Goal: Find specific page/section: Find specific page/section

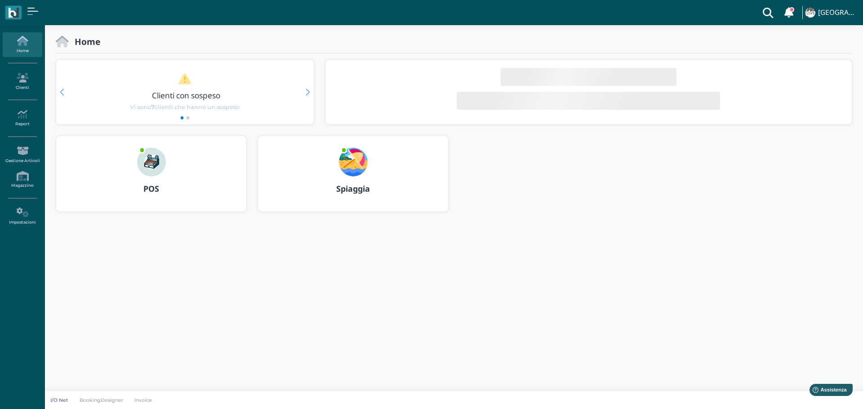
click at [142, 161] on img at bounding box center [151, 162] width 29 height 29
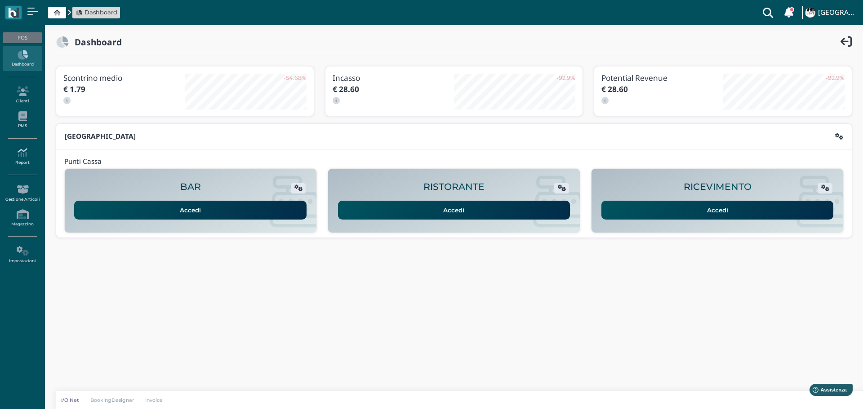
click at [22, 155] on icon at bounding box center [22, 153] width 39 height 10
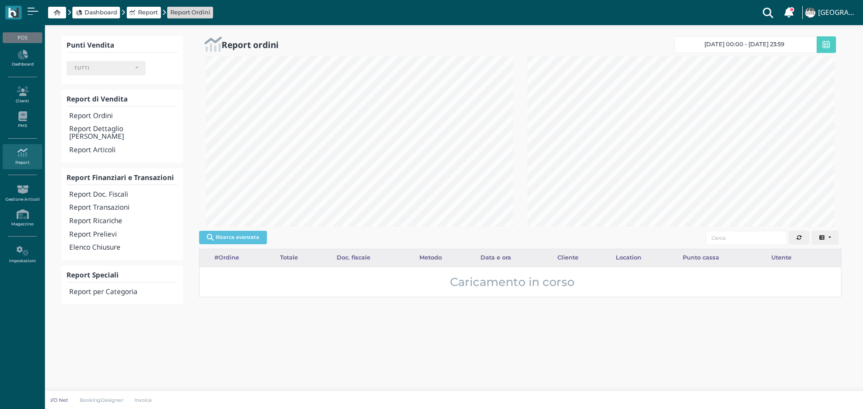
select select
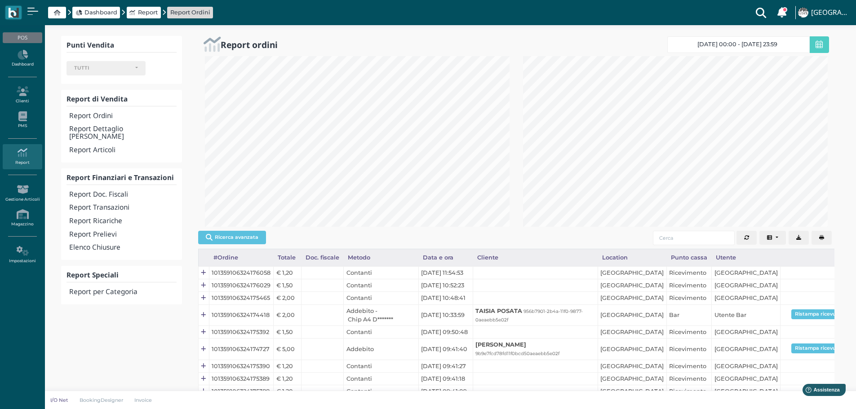
click at [756, 44] on span "[DATE] 00:00 - [DATE] 23:59" at bounding box center [737, 44] width 80 height 7
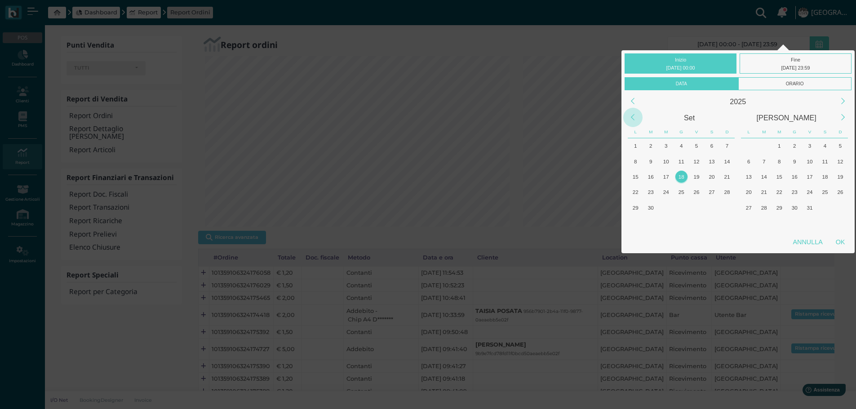
click at [635, 116] on div "Previous Month" at bounding box center [632, 117] width 19 height 19
click at [839, 116] on div "Next Month" at bounding box center [843, 117] width 19 height 19
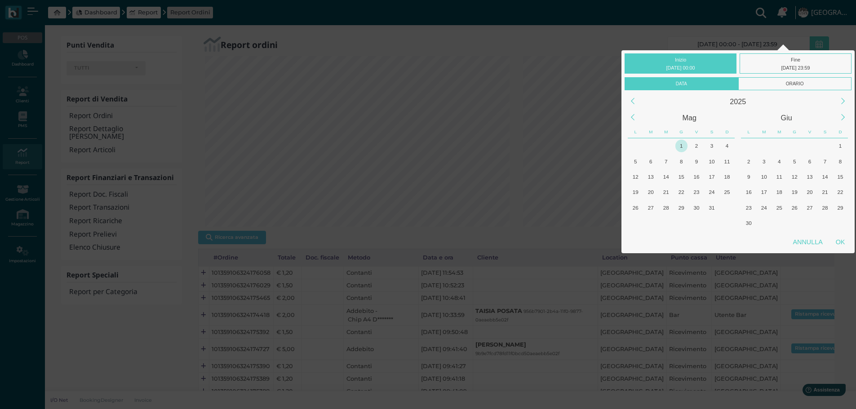
click at [679, 147] on div "1" at bounding box center [681, 146] width 12 height 12
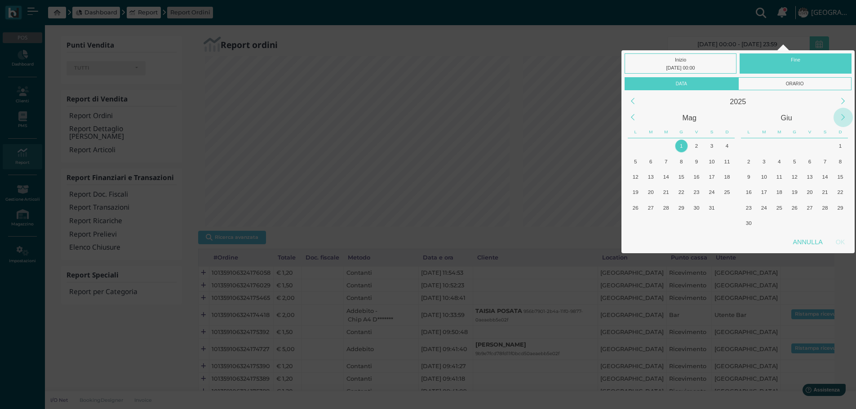
click at [840, 118] on div "Next Month" at bounding box center [843, 117] width 19 height 19
click at [793, 176] on div "18" at bounding box center [795, 177] width 12 height 12
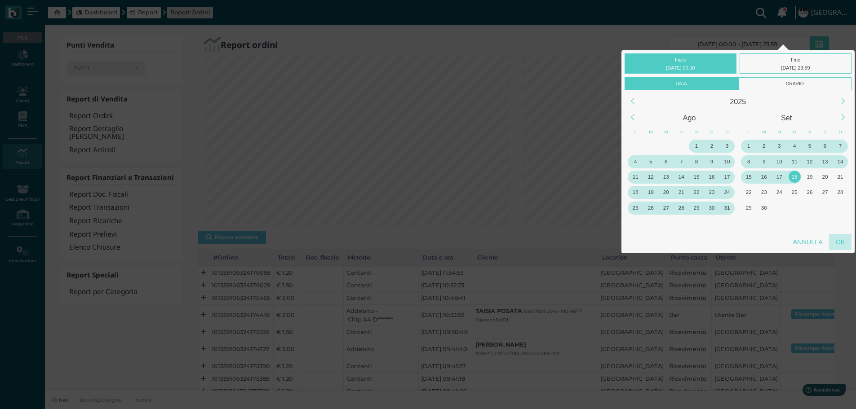
click at [841, 244] on div "OK" at bounding box center [840, 242] width 22 height 16
type input "[DATE] 00:00 - [DATE] 23:59"
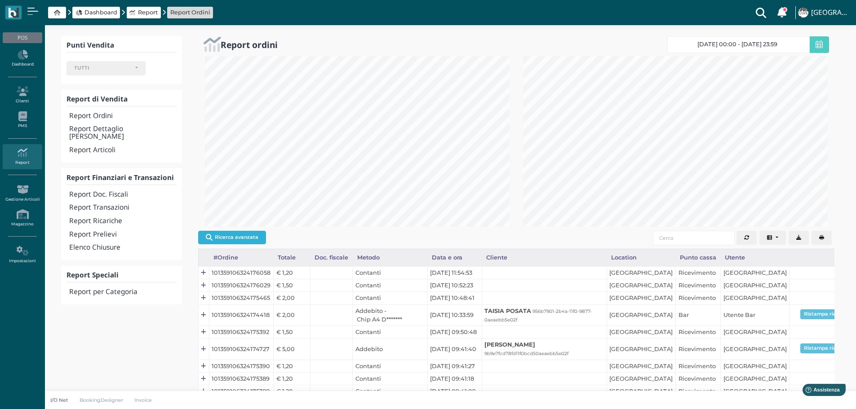
scroll to position [0, 0]
click at [224, 238] on button "Ricerca avanzata" at bounding box center [232, 237] width 68 height 13
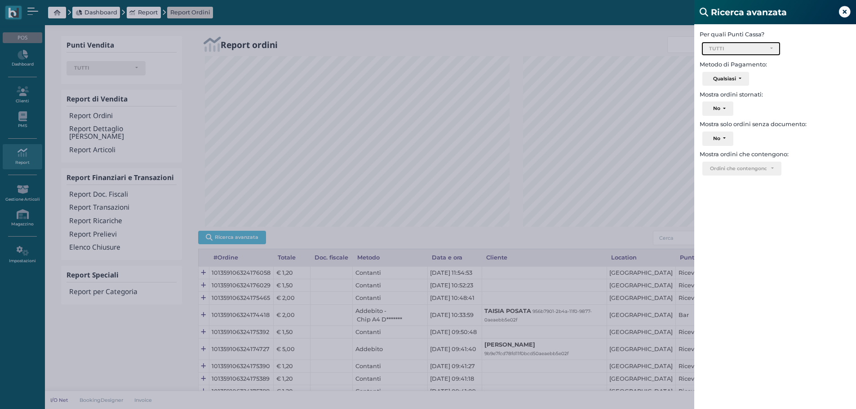
click at [772, 48] on div "TUTTI" at bounding box center [741, 49] width 64 height 6
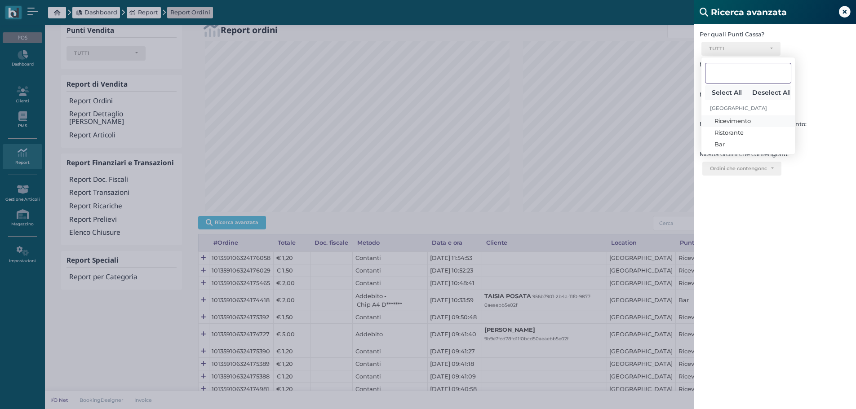
scroll to position [30, 0]
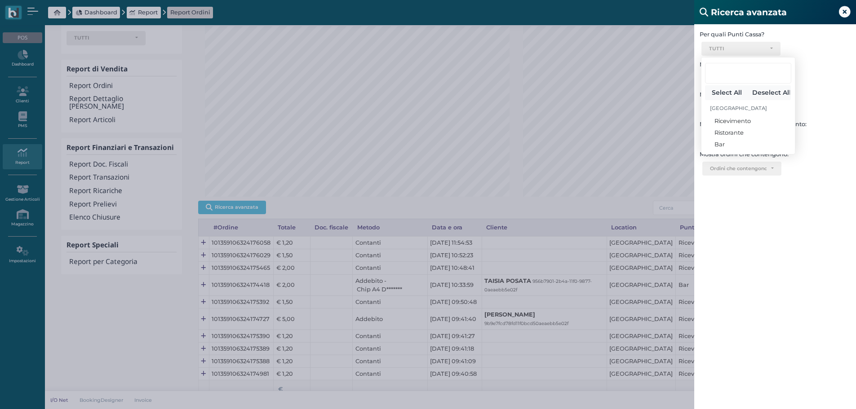
click at [742, 244] on div "Per quali Punti Cassa? Ricevimento Ristorante Bar TUTTI Select All Deselect All…" at bounding box center [775, 228] width 162 height 409
click at [849, 10] on icon at bounding box center [845, 12] width 12 height 12
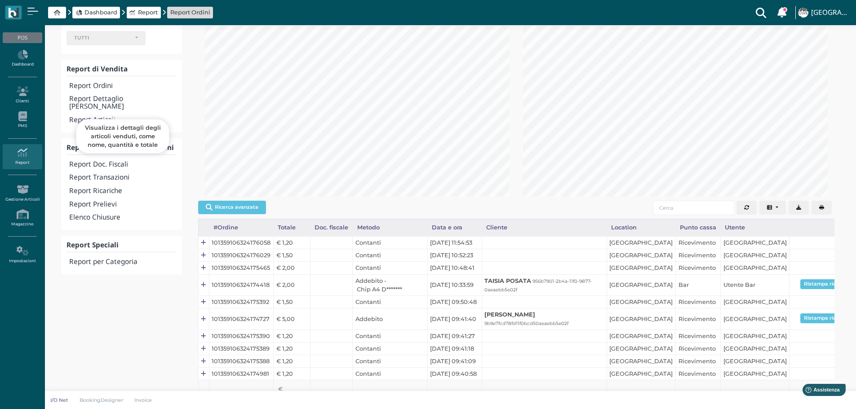
click at [102, 116] on h4 "Report Articoli" at bounding box center [122, 120] width 107 height 8
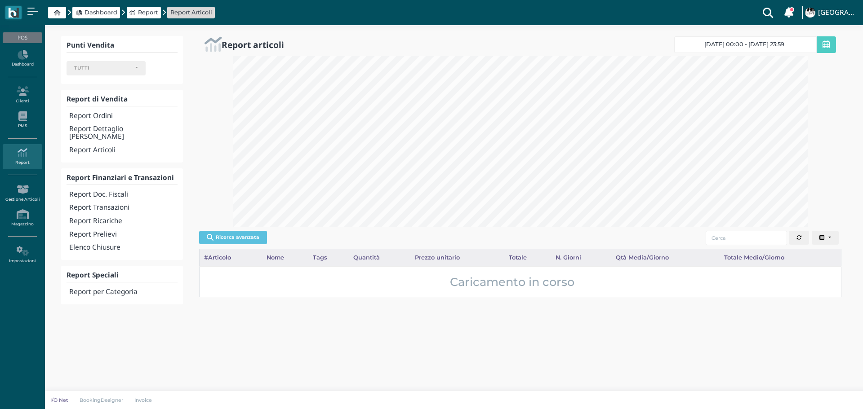
select select
click at [239, 239] on button "Ricerca avanzata" at bounding box center [233, 237] width 68 height 13
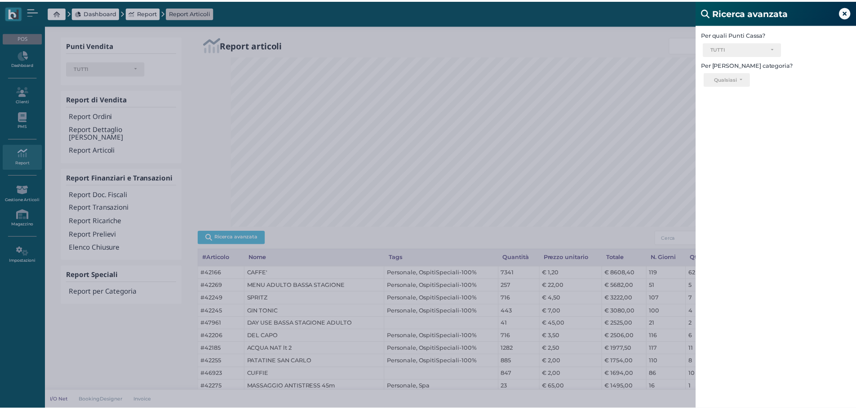
scroll to position [449168, 448756]
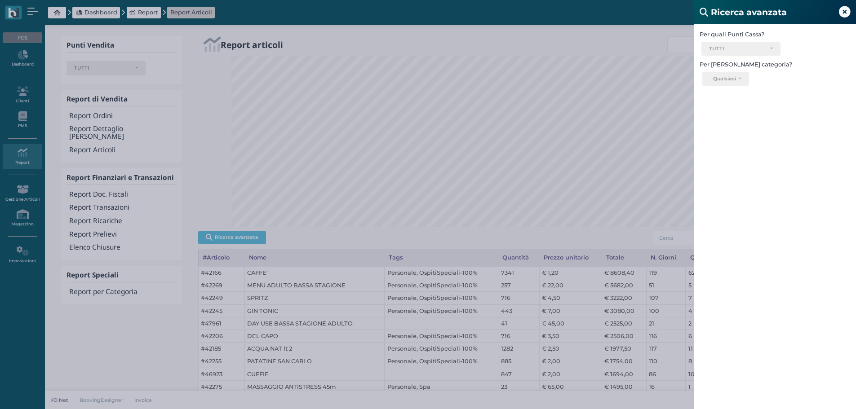
click at [337, 369] on div "Ricerca avanzata Per quali Punti Cassa? Ricevimento Ristorante Bar TUTTI Select…" at bounding box center [428, 204] width 856 height 409
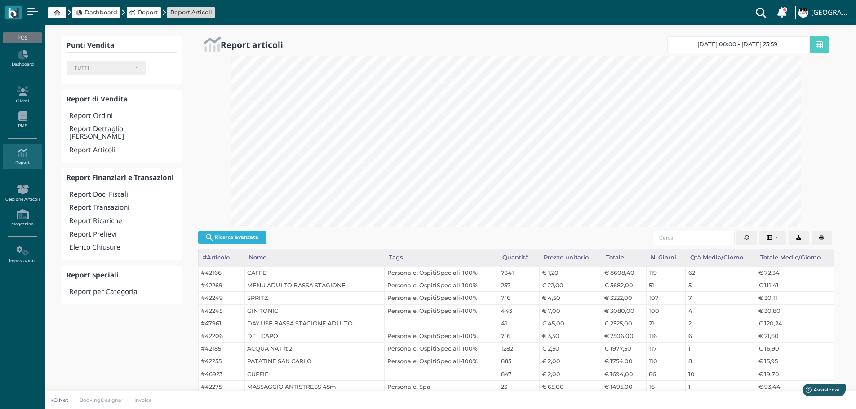
click at [246, 237] on button "Ricerca avanzata" at bounding box center [232, 237] width 68 height 13
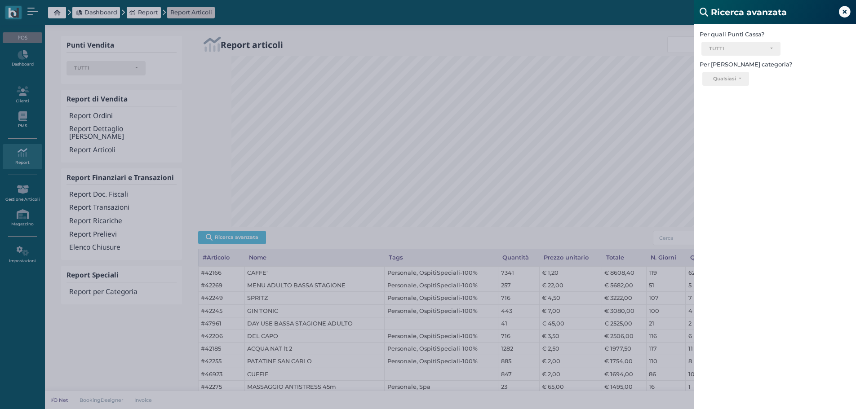
click at [847, 12] on icon at bounding box center [845, 12] width 12 height 12
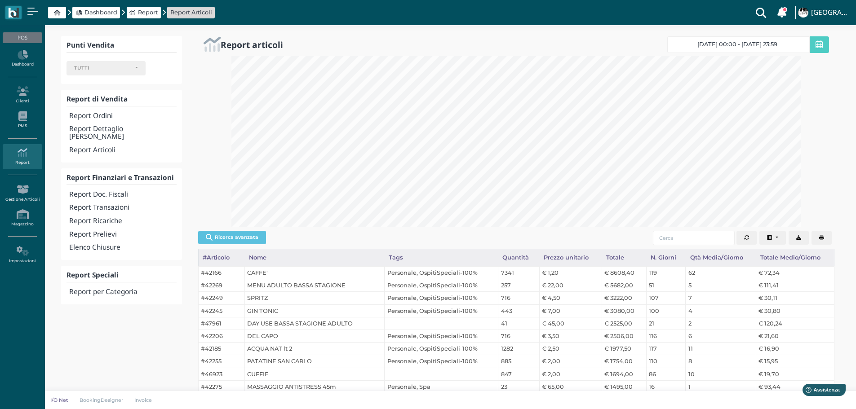
click at [92, 13] on span "Dashboard" at bounding box center [100, 12] width 33 height 9
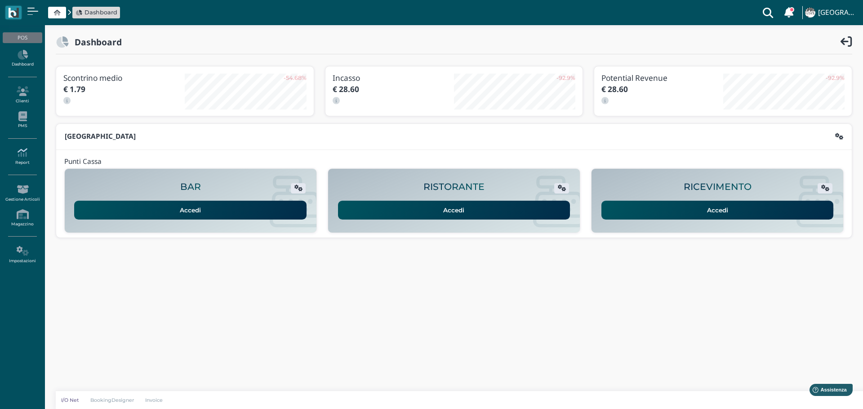
click at [27, 155] on icon at bounding box center [22, 153] width 39 height 10
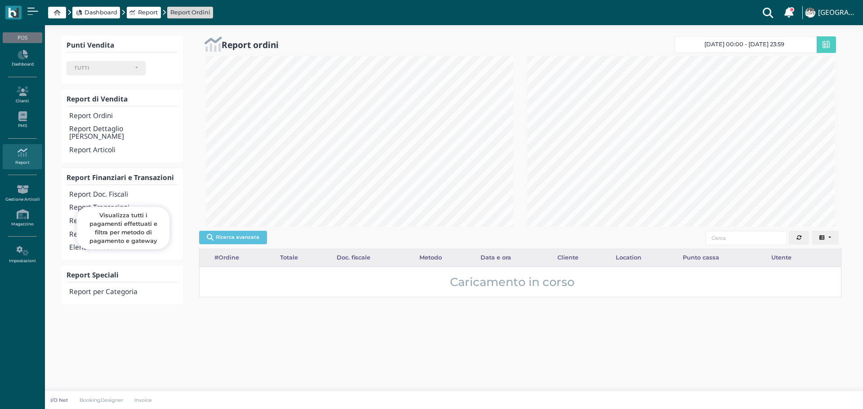
select select
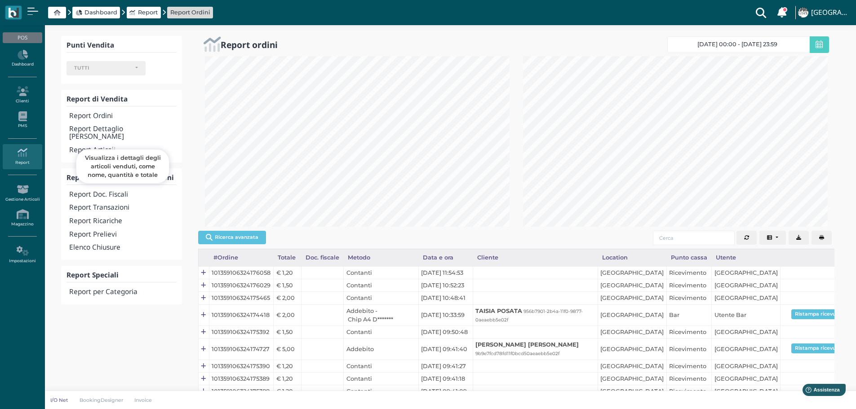
click at [109, 146] on h4 "Report Articoli" at bounding box center [122, 150] width 107 height 8
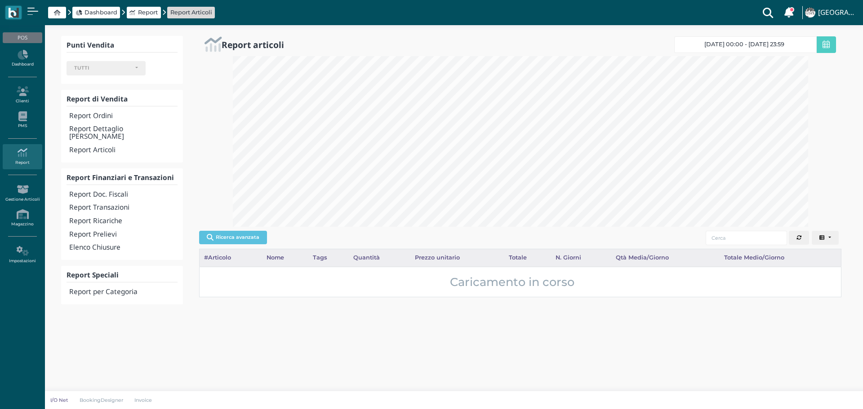
select select
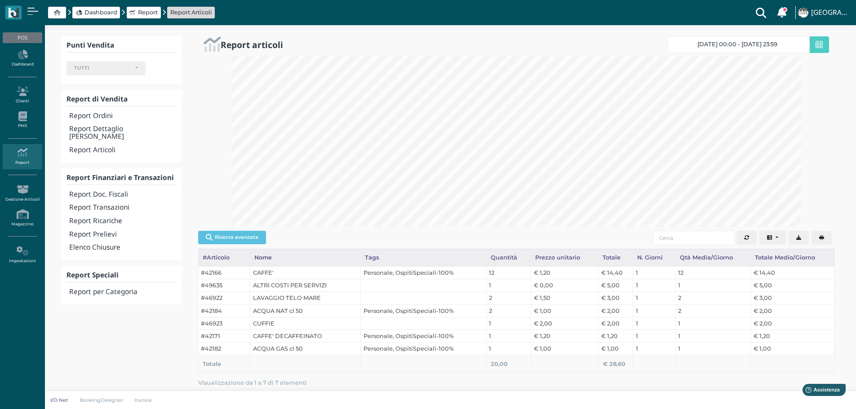
click at [771, 48] on span "[DATE] 00:00 - [DATE] 23:59" at bounding box center [737, 44] width 80 height 7
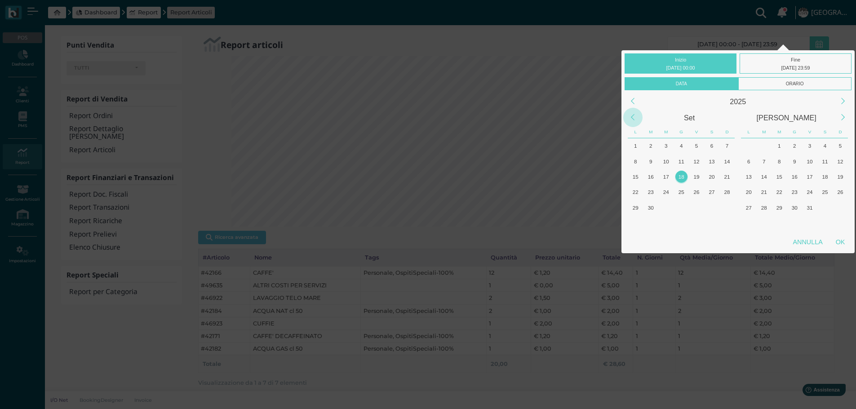
click at [639, 117] on div "Previous Month" at bounding box center [632, 117] width 19 height 19
click at [683, 145] on div "1" at bounding box center [681, 146] width 12 height 12
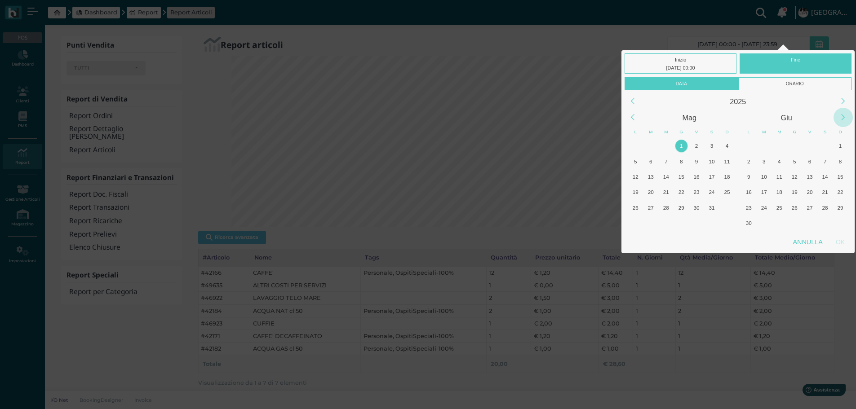
click at [845, 120] on div "Next Month" at bounding box center [843, 117] width 19 height 19
click at [685, 173] on div "18" at bounding box center [681, 177] width 12 height 12
click at [683, 174] on div "18" at bounding box center [681, 177] width 12 height 12
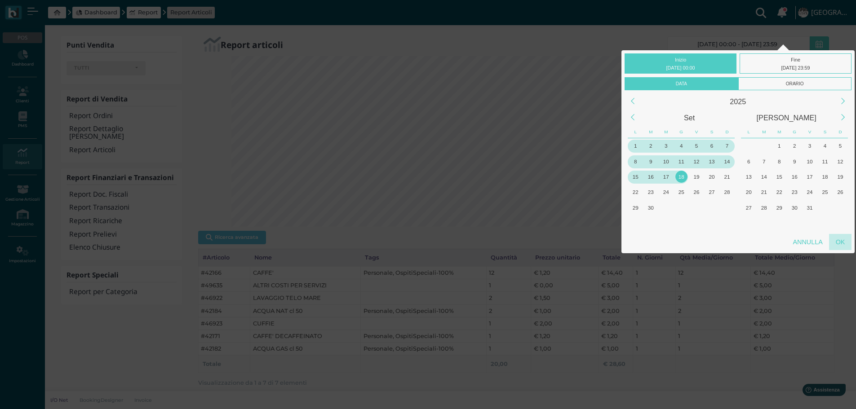
click at [845, 243] on div "OK" at bounding box center [840, 242] width 22 height 16
type input "[DATE] 00:00 - [DATE] 23:59"
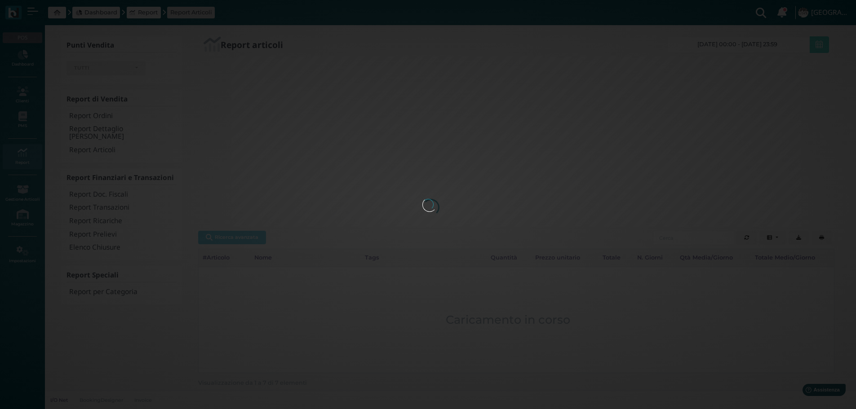
scroll to position [0, 124]
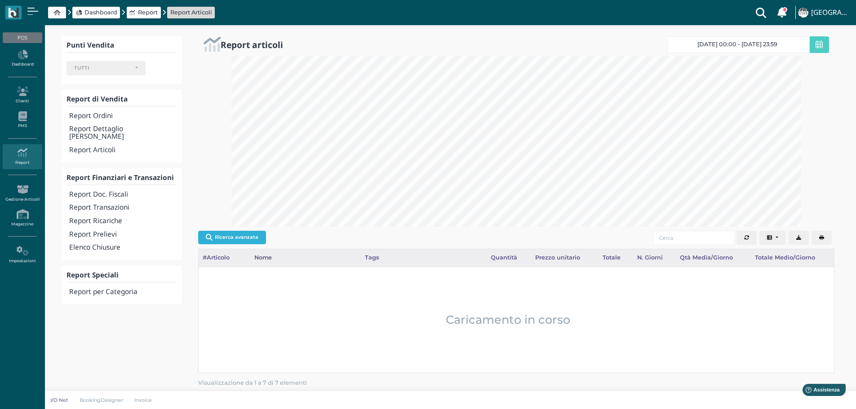
click at [243, 239] on button "Ricerca avanzata" at bounding box center [232, 237] width 68 height 13
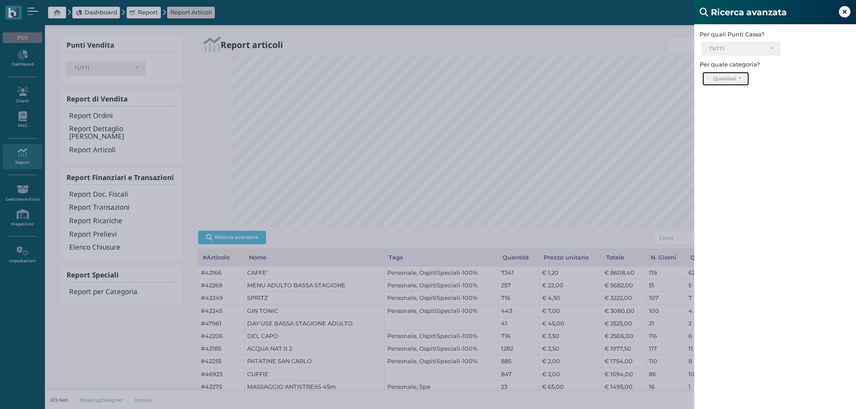
click at [741, 80] on button "Qualsiasi" at bounding box center [725, 79] width 46 height 14
